Goal: Book appointment/travel/reservation

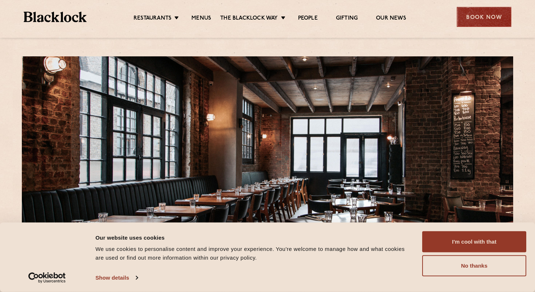
click at [490, 17] on div "Book Now" at bounding box center [484, 17] width 55 height 20
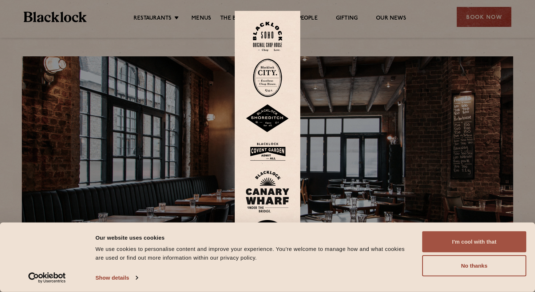
click at [487, 243] on button "I'm cool with that" at bounding box center [474, 242] width 104 height 21
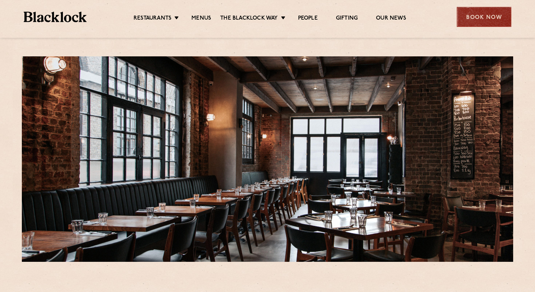
click at [493, 13] on div "Book Now" at bounding box center [484, 17] width 55 height 20
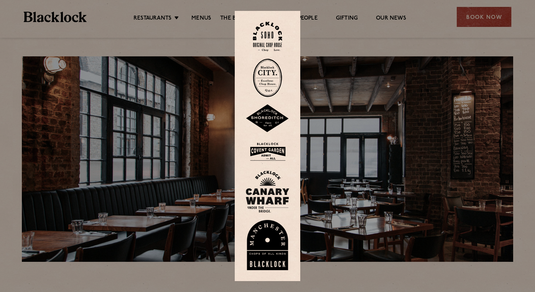
click at [266, 237] on img at bounding box center [268, 245] width 44 height 50
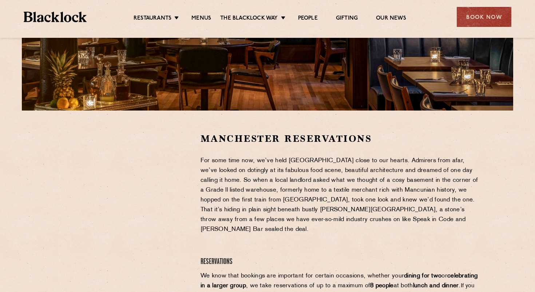
scroll to position [246, 0]
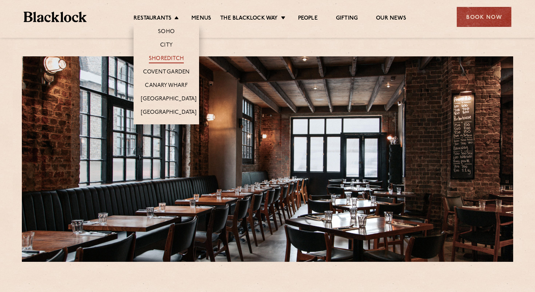
click at [168, 57] on link "Shoreditch" at bounding box center [166, 59] width 35 height 8
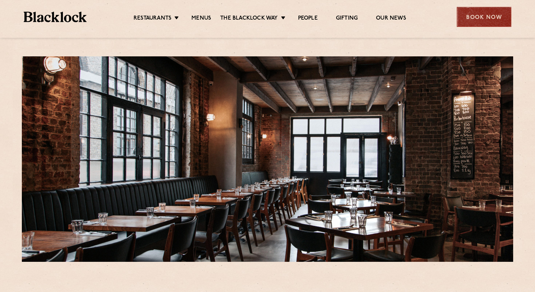
click at [499, 15] on div "Book Now" at bounding box center [484, 17] width 55 height 20
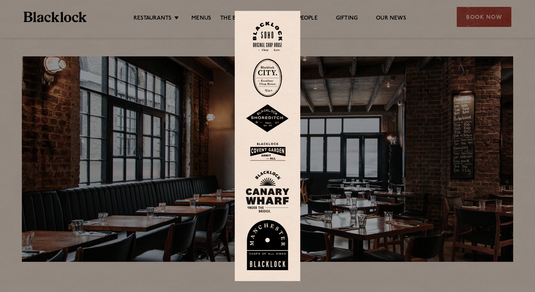
click at [273, 118] on img at bounding box center [268, 119] width 44 height 28
